Goal: Understand process/instructions: Learn about a topic

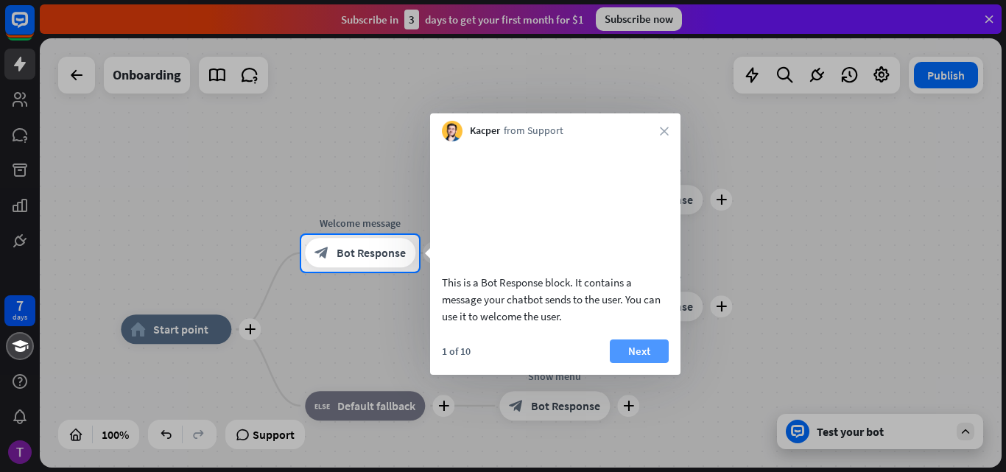
click at [645, 363] on button "Next" at bounding box center [639, 352] width 59 height 24
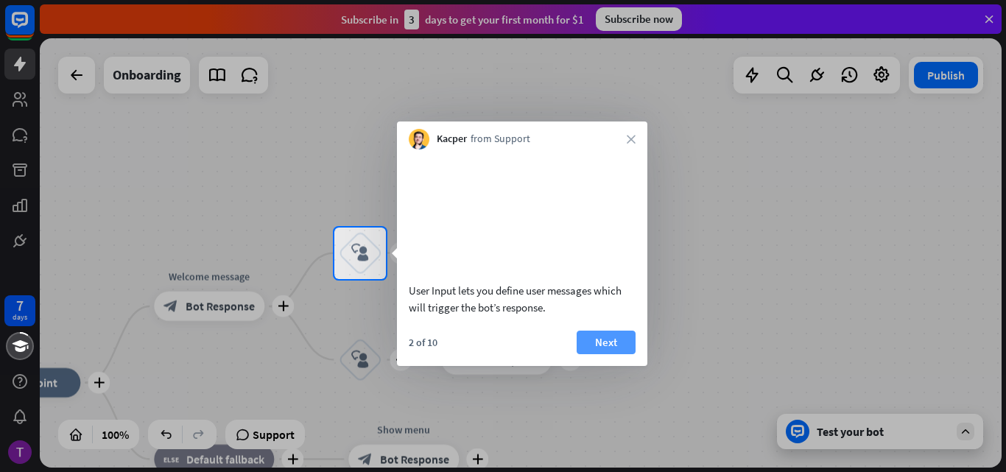
click at [606, 354] on button "Next" at bounding box center [606, 343] width 59 height 24
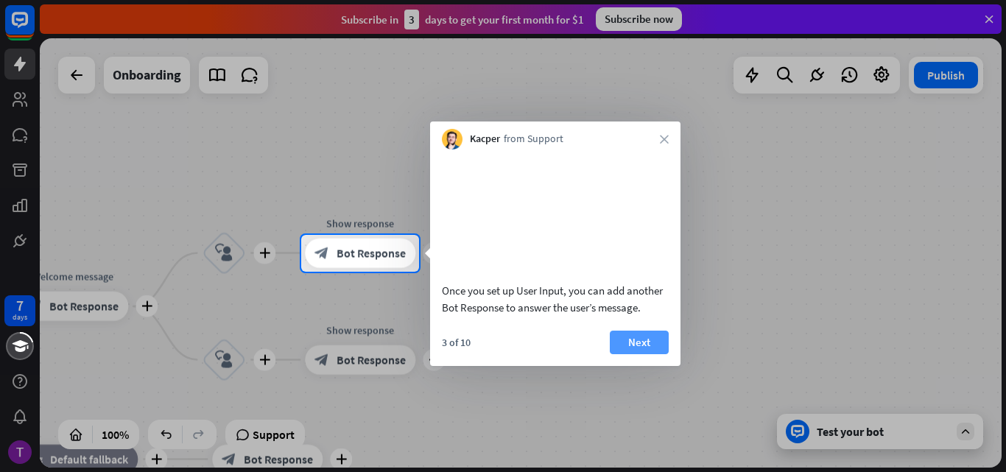
click at [643, 354] on button "Next" at bounding box center [639, 343] width 59 height 24
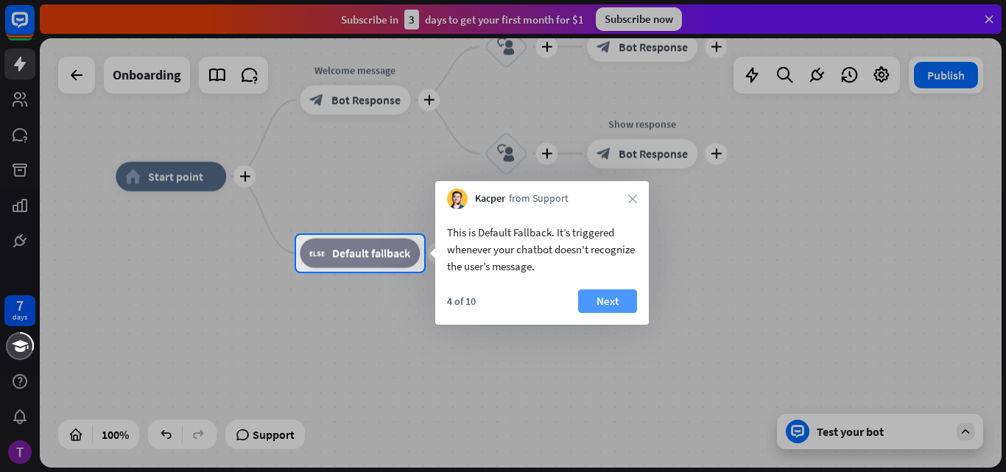
click at [616, 305] on button "Next" at bounding box center [607, 302] width 59 height 24
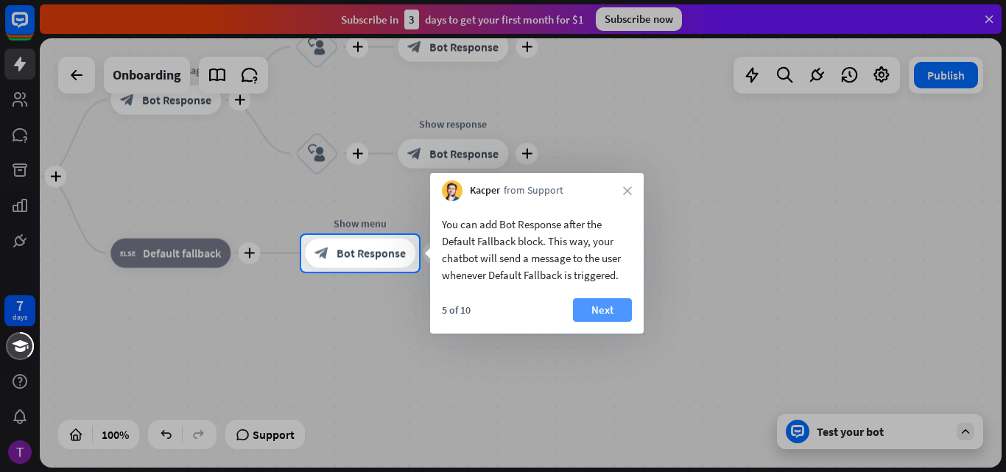
click at [619, 312] on button "Next" at bounding box center [602, 310] width 59 height 24
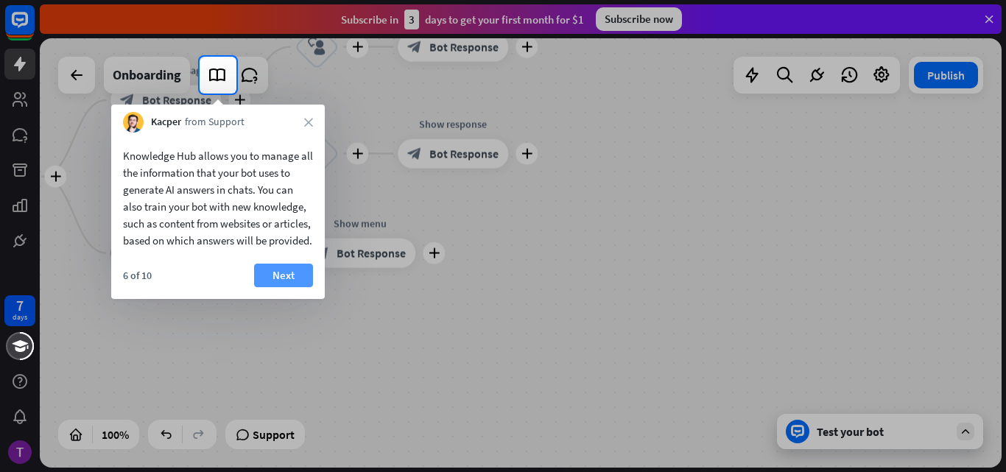
click at [287, 287] on button "Next" at bounding box center [283, 276] width 59 height 24
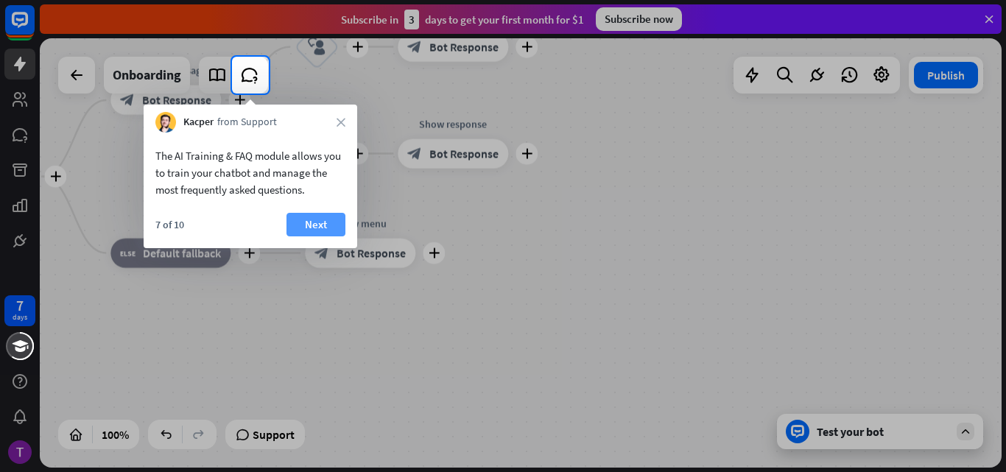
click at [310, 228] on button "Next" at bounding box center [316, 225] width 59 height 24
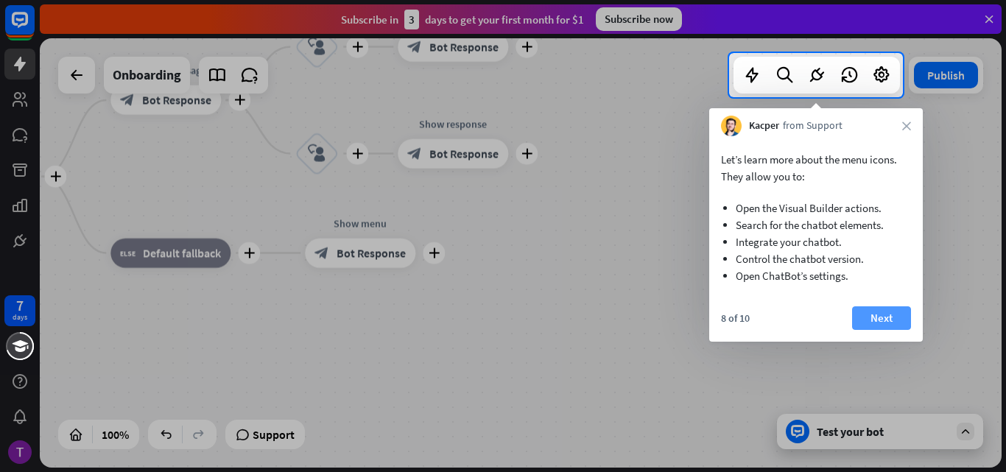
click at [883, 319] on button "Next" at bounding box center [881, 318] width 59 height 24
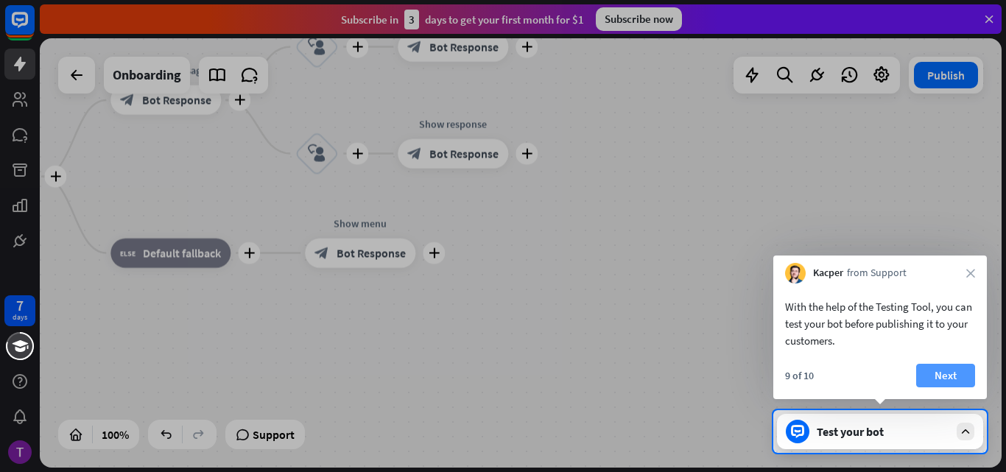
click at [944, 371] on button "Next" at bounding box center [945, 376] width 59 height 24
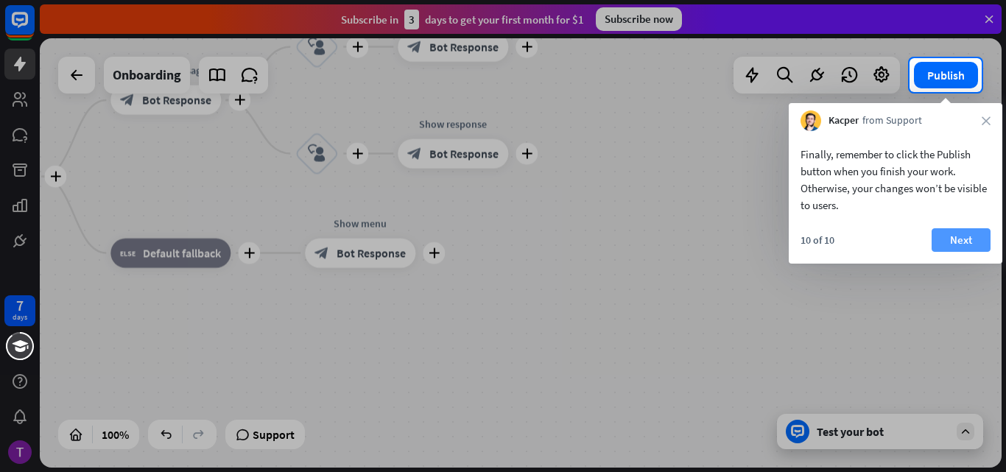
click at [969, 238] on button "Next" at bounding box center [961, 240] width 59 height 24
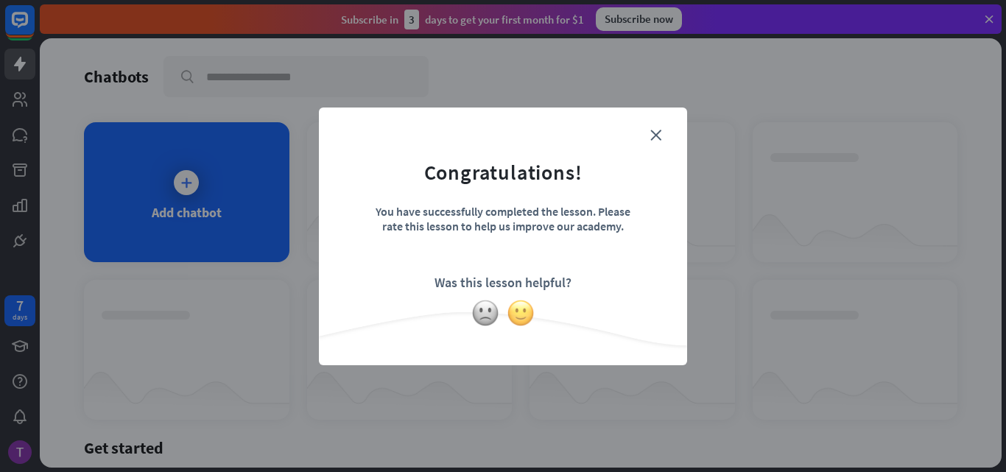
click at [516, 313] on img at bounding box center [521, 313] width 28 height 28
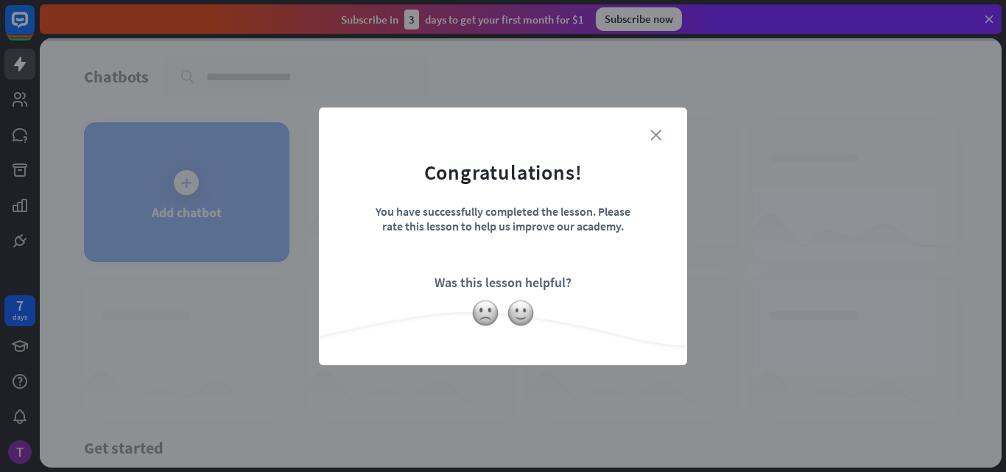
click at [656, 135] on icon "close" at bounding box center [656, 135] width 11 height 11
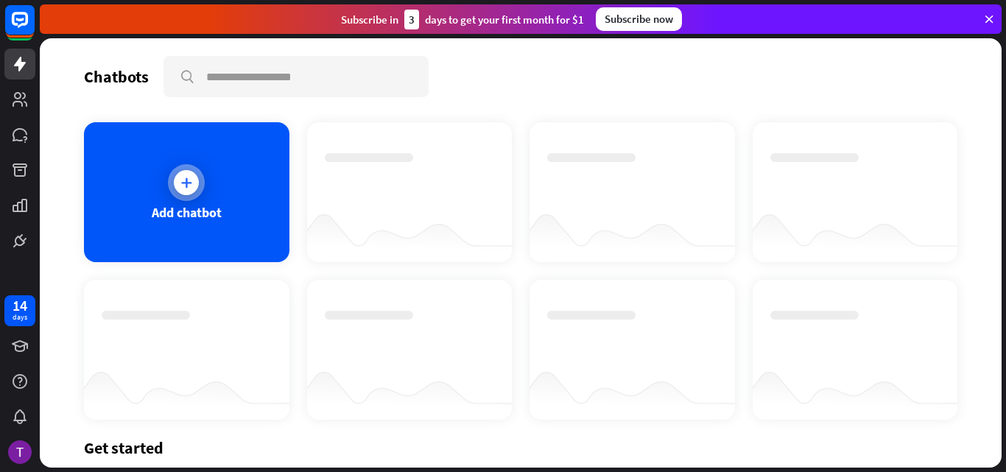
click at [184, 183] on icon at bounding box center [186, 182] width 15 height 15
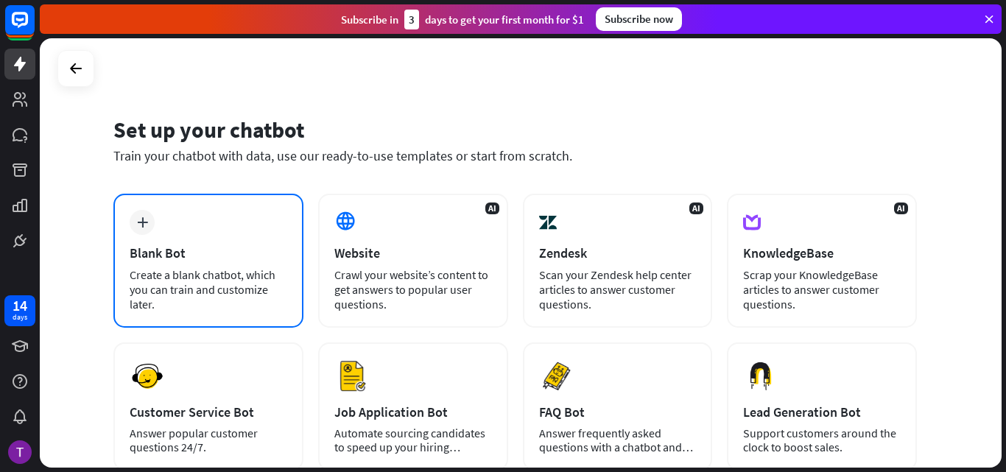
click at [161, 233] on div "plus Blank Bot Create a blank chatbot, which you can train and customize later." at bounding box center [208, 261] width 190 height 134
